Goal: Information Seeking & Learning: Learn about a topic

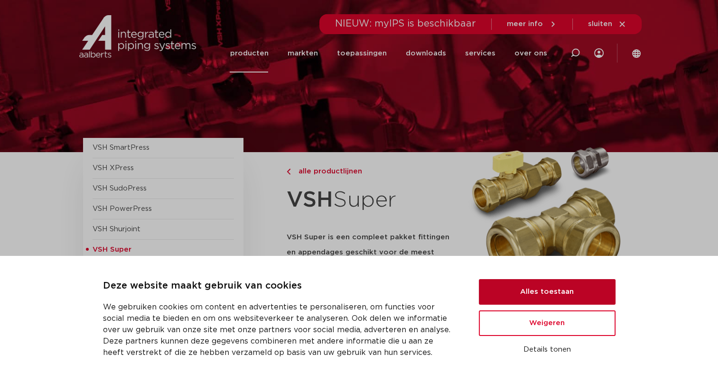
click at [507, 290] on button "Alles toestaan" at bounding box center [547, 292] width 137 height 26
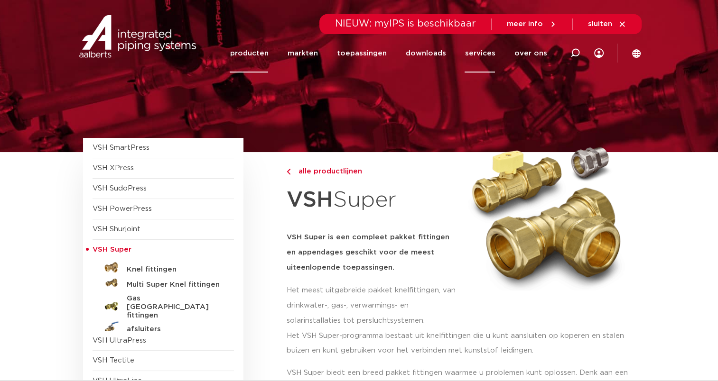
click at [486, 53] on link "services" at bounding box center [479, 53] width 30 height 38
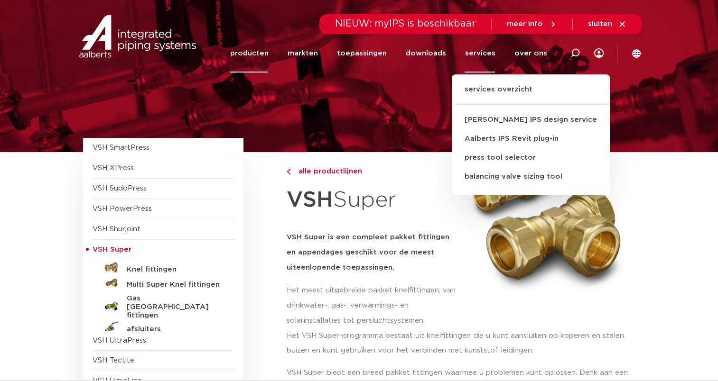
click at [613, 26] on span "sluiten" at bounding box center [607, 24] width 38 height 9
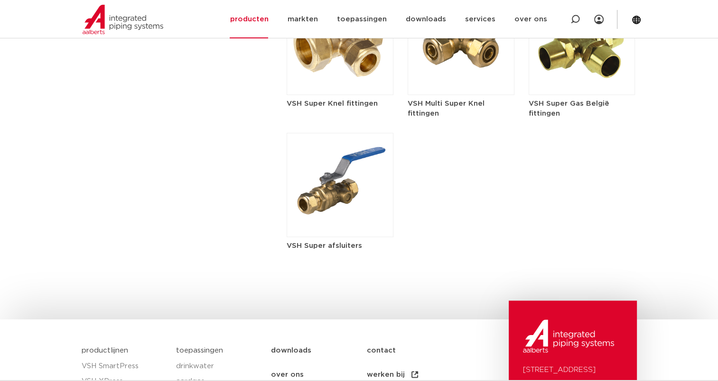
scroll to position [1638, 0]
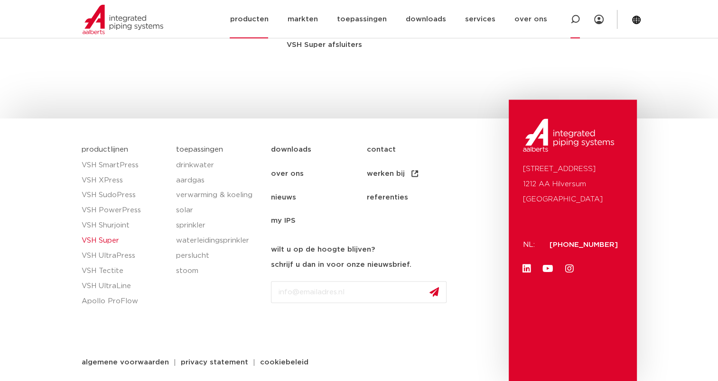
click at [574, 19] on icon at bounding box center [574, 19] width 9 height 9
type input "dwd"
click button "Zoeken" at bounding box center [0, 0] width 0 height 0
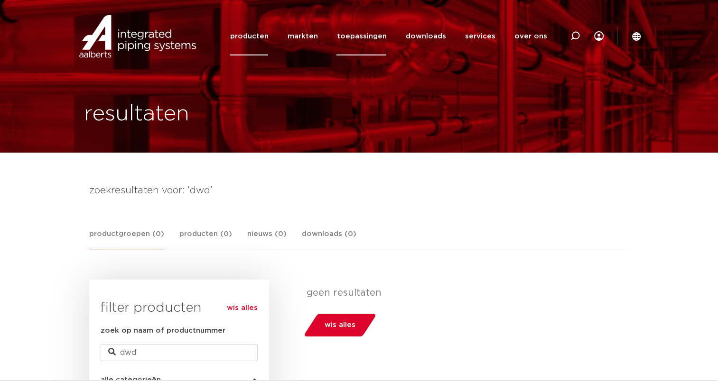
click at [381, 37] on link "toepassingen" at bounding box center [361, 36] width 50 height 38
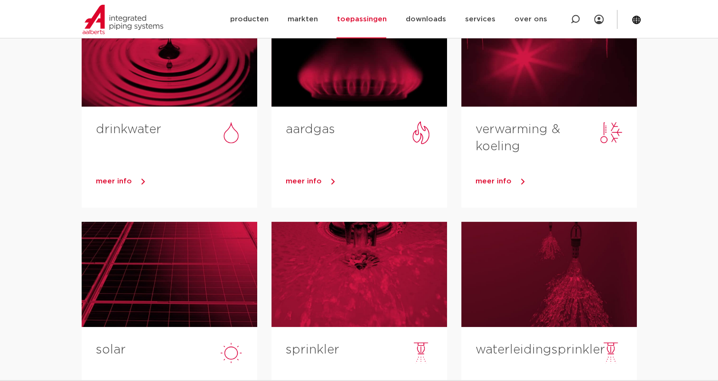
scroll to position [142, 0]
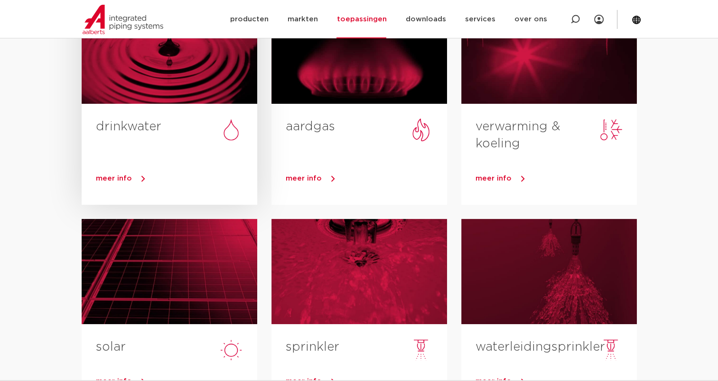
click at [151, 95] on div at bounding box center [169, 51] width 175 height 105
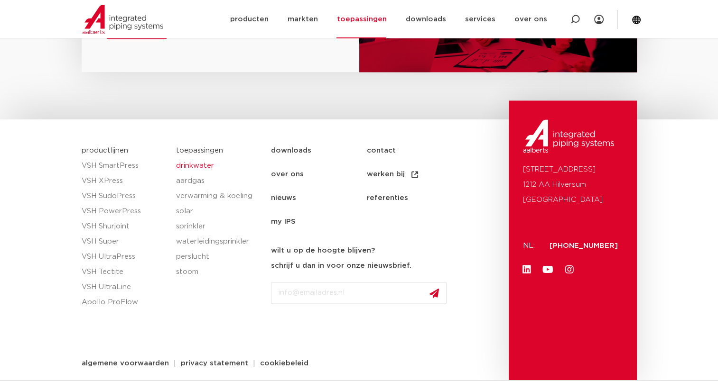
scroll to position [1318, 0]
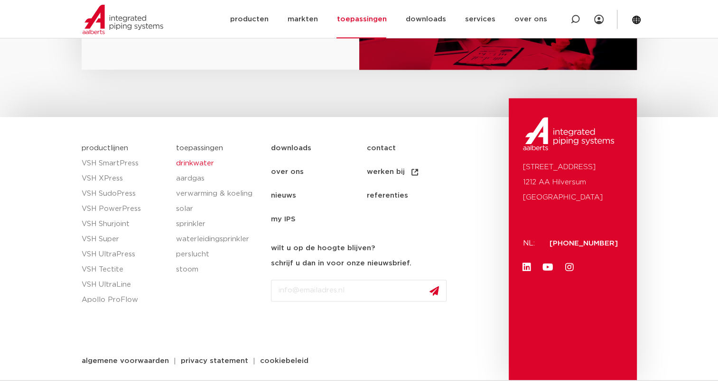
click at [288, 198] on link "nieuws" at bounding box center [318, 196] width 95 height 24
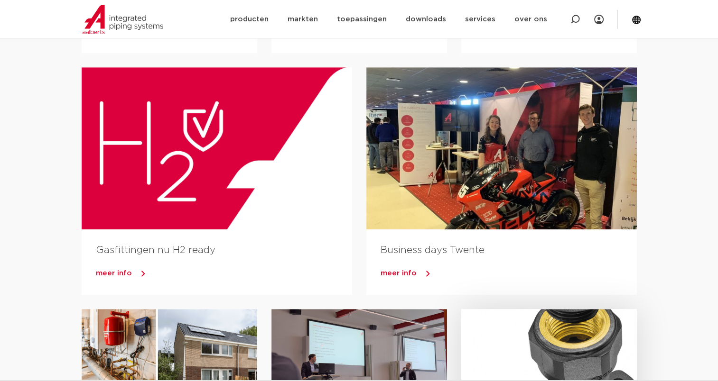
scroll to position [738, 0]
